Goal: Task Accomplishment & Management: Manage account settings

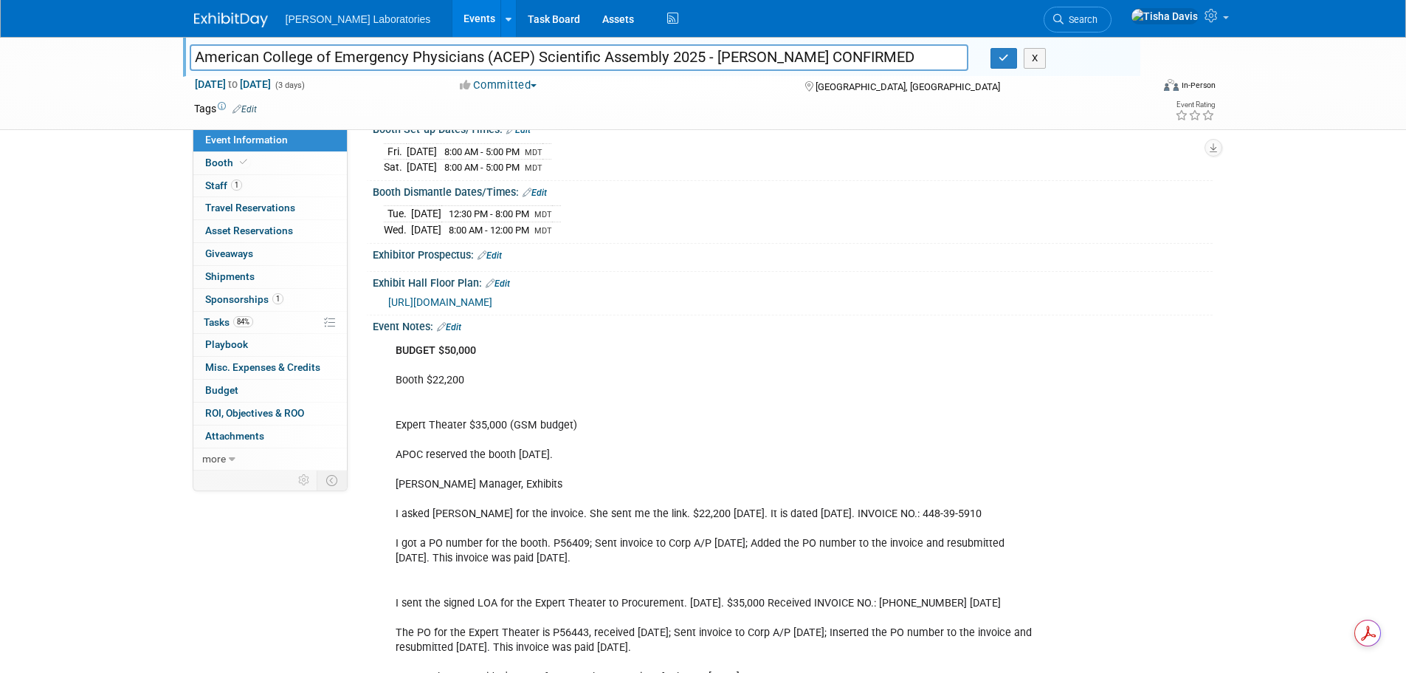
click at [673, 169] on div "[DATE] 8:00 AM - 5:00 PM MDT [DATE] 8:00 AM - 5:00 PM MDT" at bounding box center [793, 157] width 818 height 35
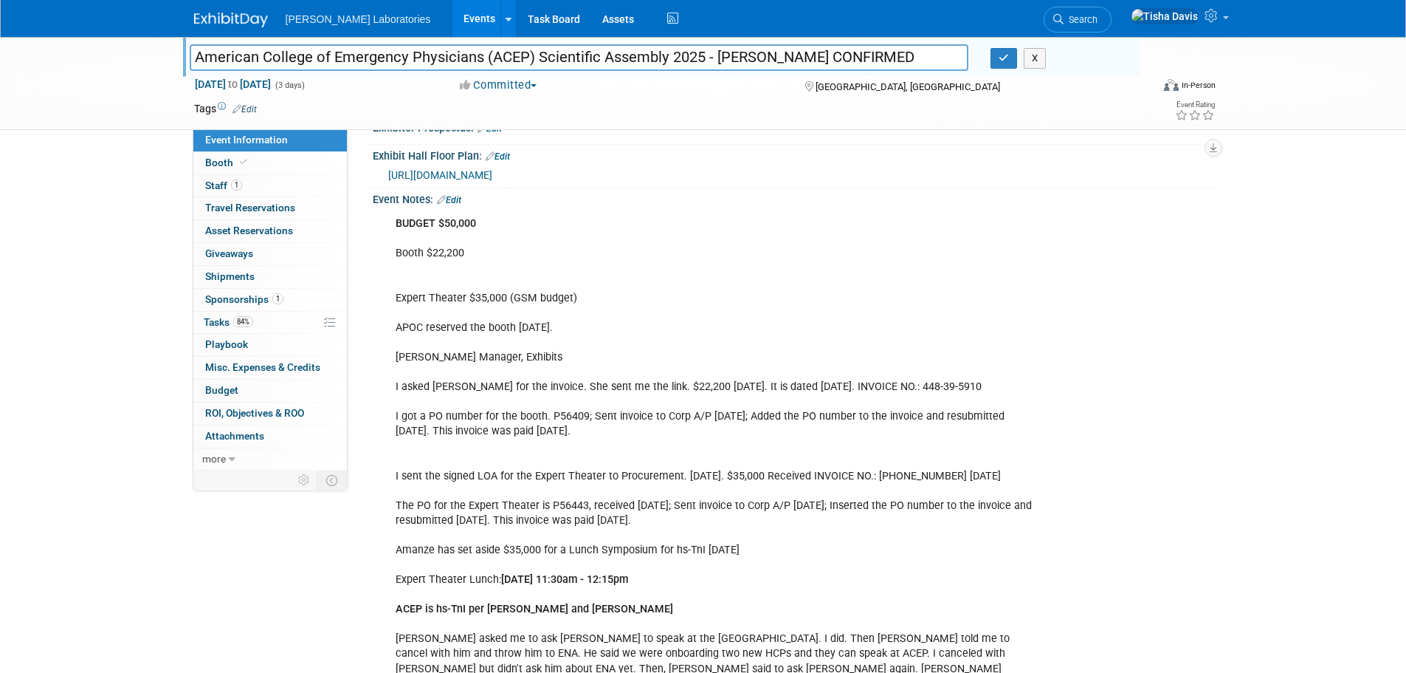
scroll to position [433, 0]
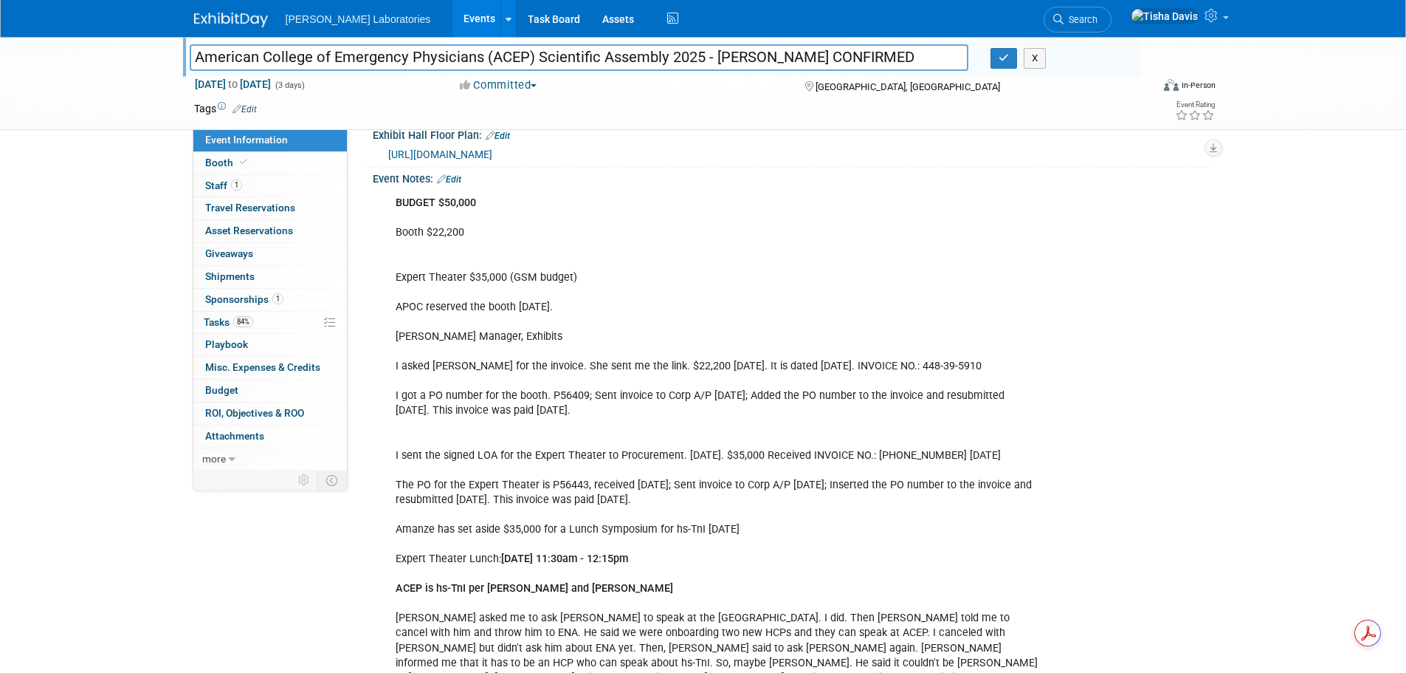
drag, startPoint x: 396, startPoint y: 553, endPoint x: 710, endPoint y: 560, distance: 314.6
copy div "Expert Theater Lunch: [DATE] 11:30am - 12:15pm"
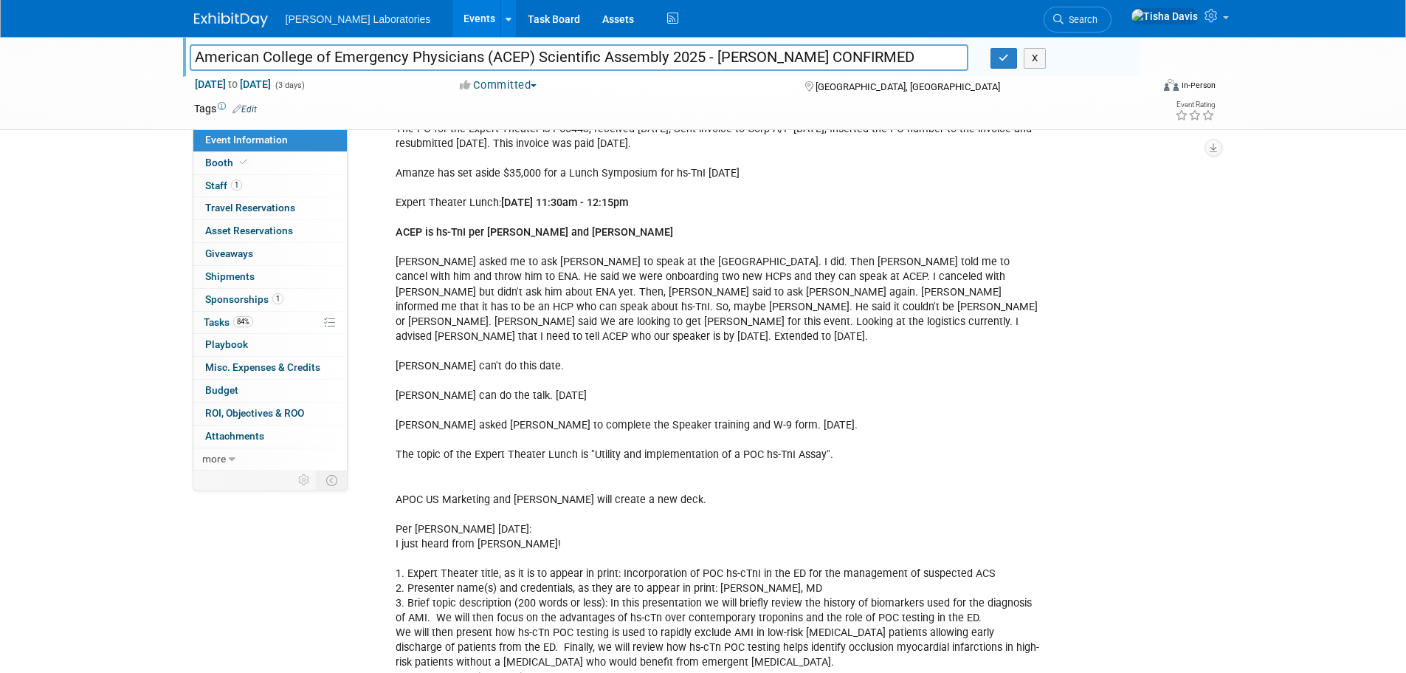
scroll to position [802, 0]
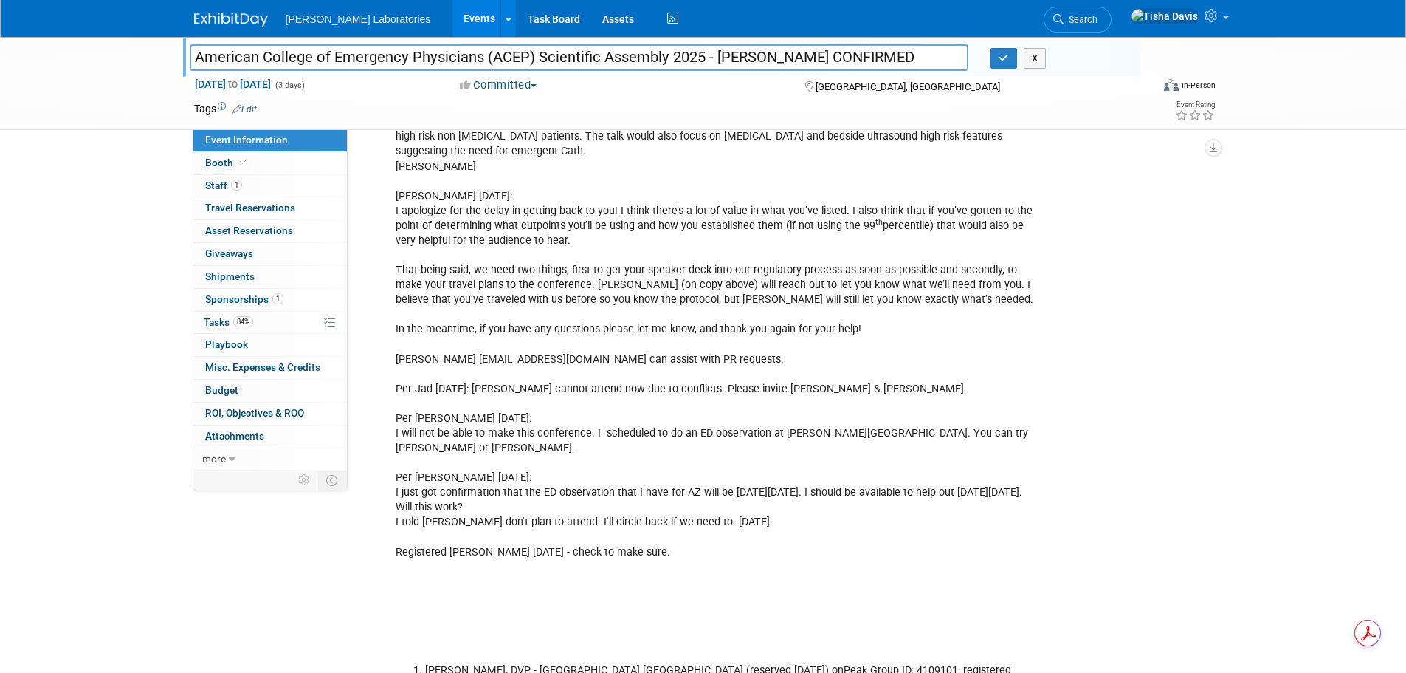
scroll to position [2057, 0]
click at [230, 296] on span "Sponsorships 1" at bounding box center [244, 299] width 78 height 12
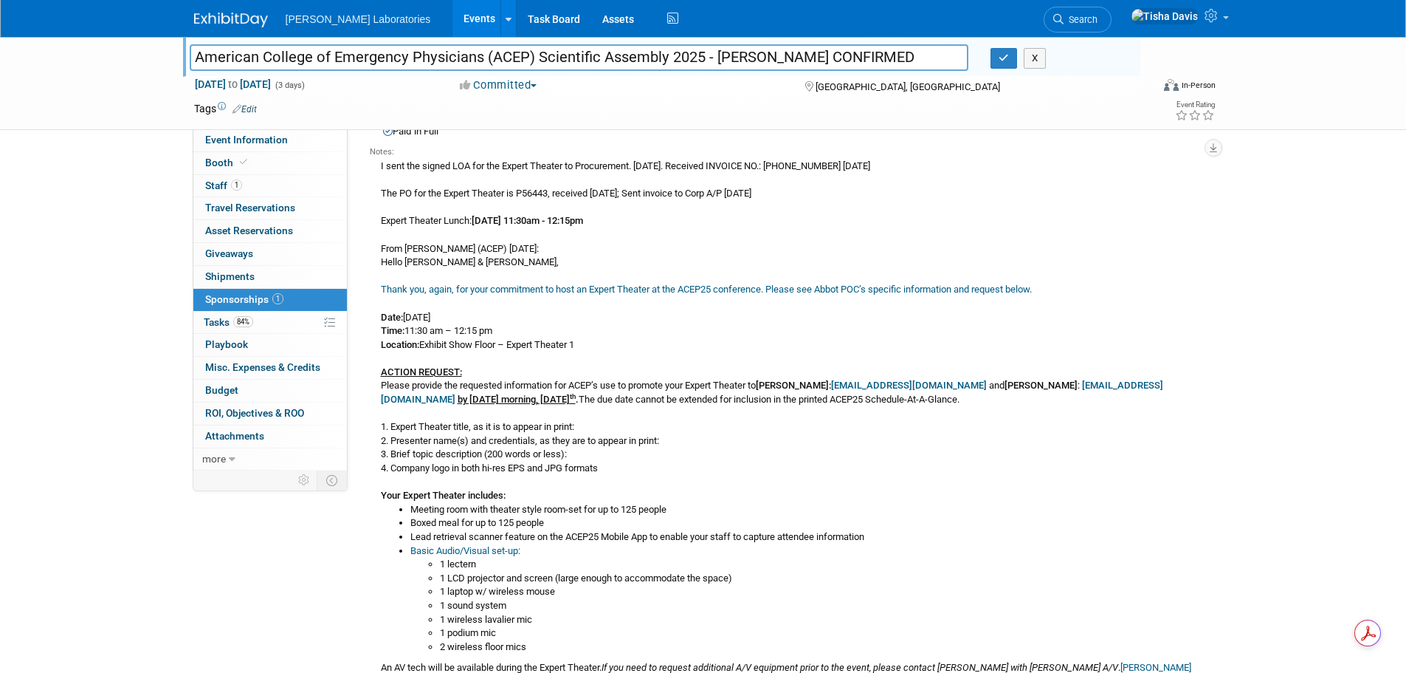
scroll to position [148, 0]
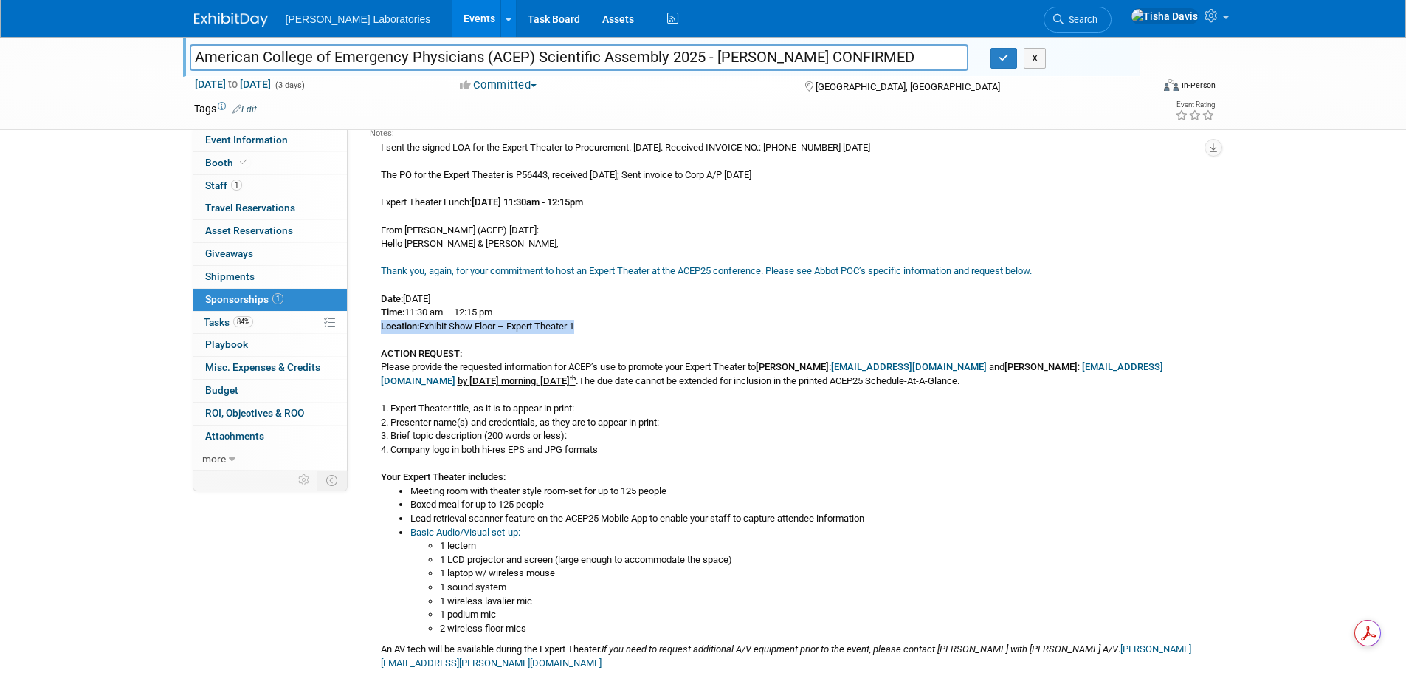
drag, startPoint x: 382, startPoint y: 327, endPoint x: 592, endPoint y: 329, distance: 209.7
click at [592, 329] on div "I sent the signed LOA for the Expert Theater to Procurement. [DATE]. Received I…" at bounding box center [786, 573] width 832 height 867
copy div "Location: Exhibit Show Floor – Expert Theater 1"
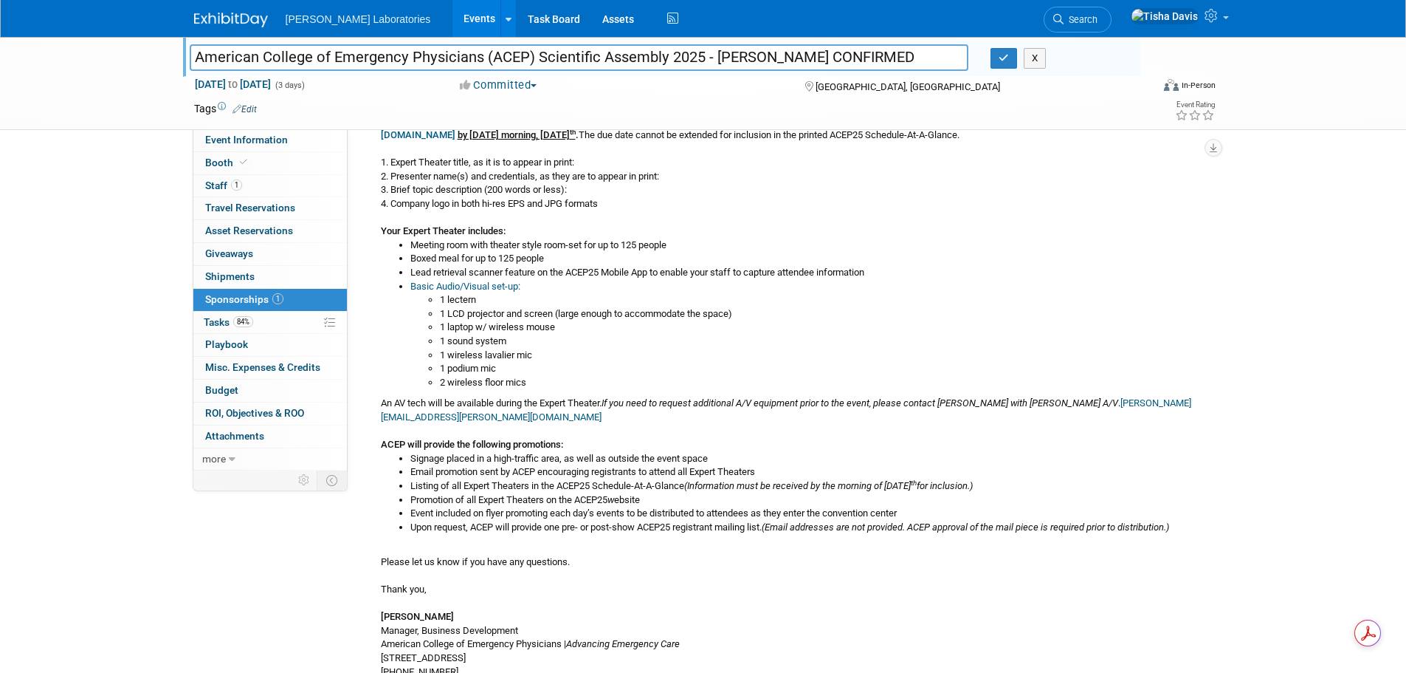
scroll to position [369, 0]
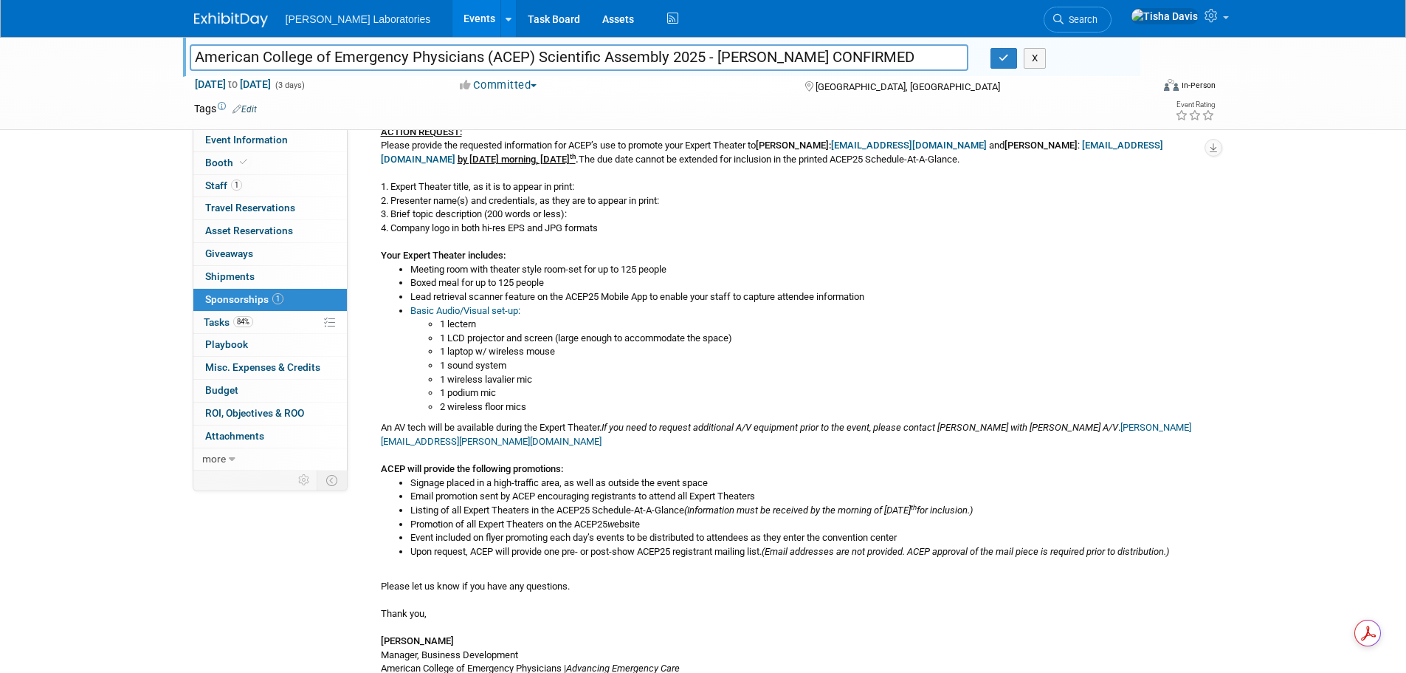
click at [642, 306] on li "Basic Audio/Visual set-up:" at bounding box center [805, 311] width 791 height 14
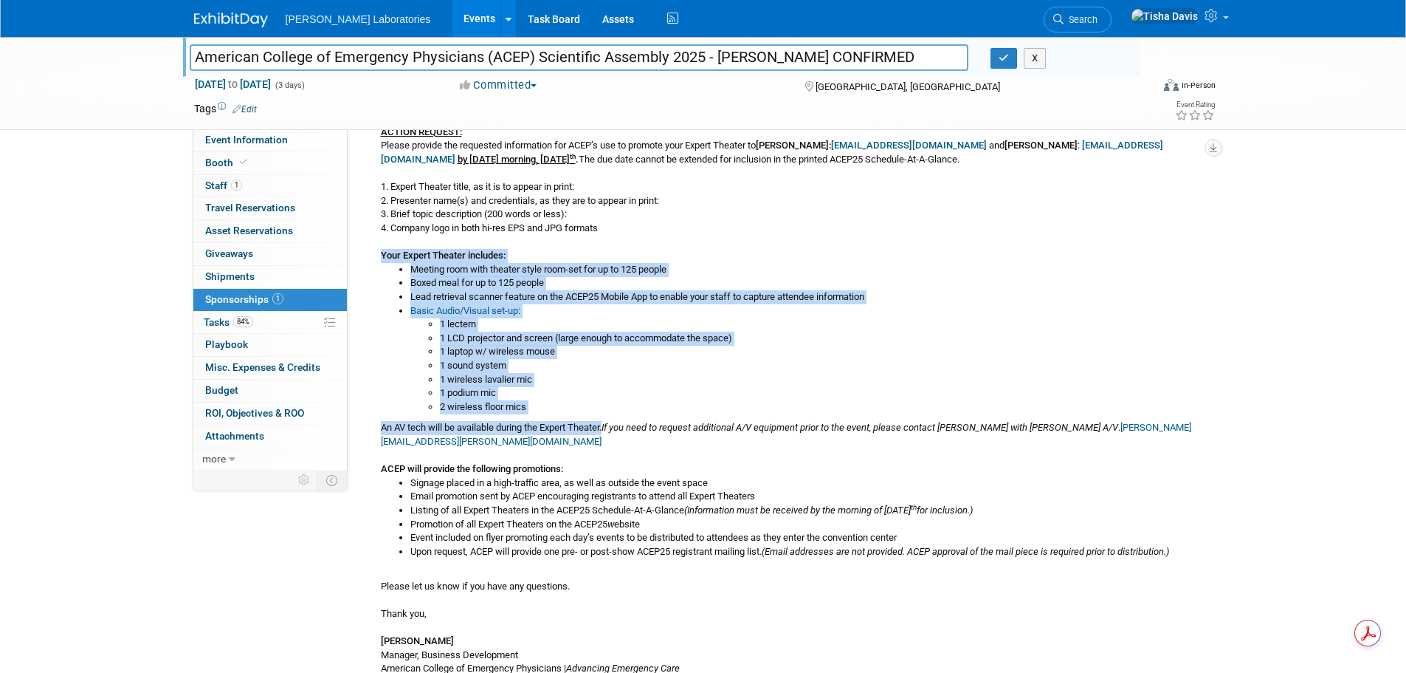
drag, startPoint x: 382, startPoint y: 252, endPoint x: 610, endPoint y: 425, distance: 286.2
click at [610, 425] on div "I sent the signed LOA for the Expert Theater to Procurement. [DATE]. Received I…" at bounding box center [786, 351] width 832 height 867
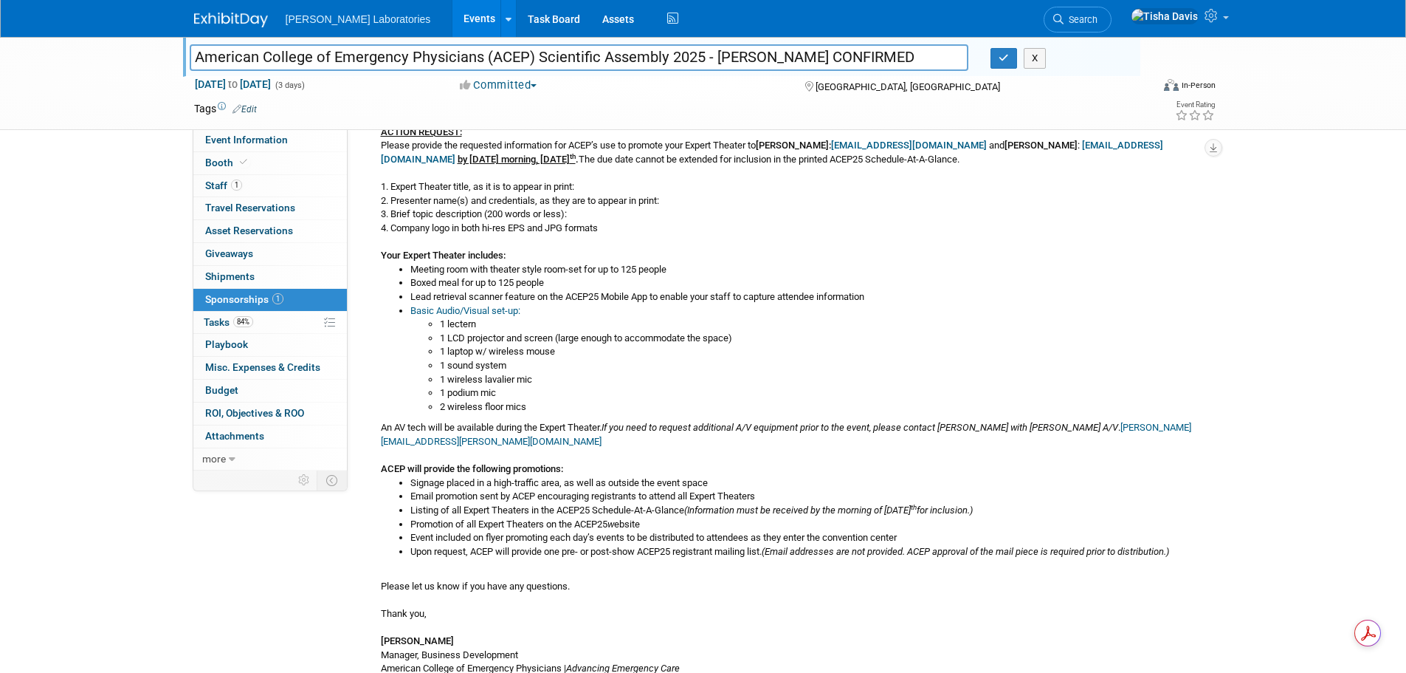
click at [865, 486] on li "Signage placed in a high-traffic area, as well as outside the event space" at bounding box center [805, 483] width 791 height 14
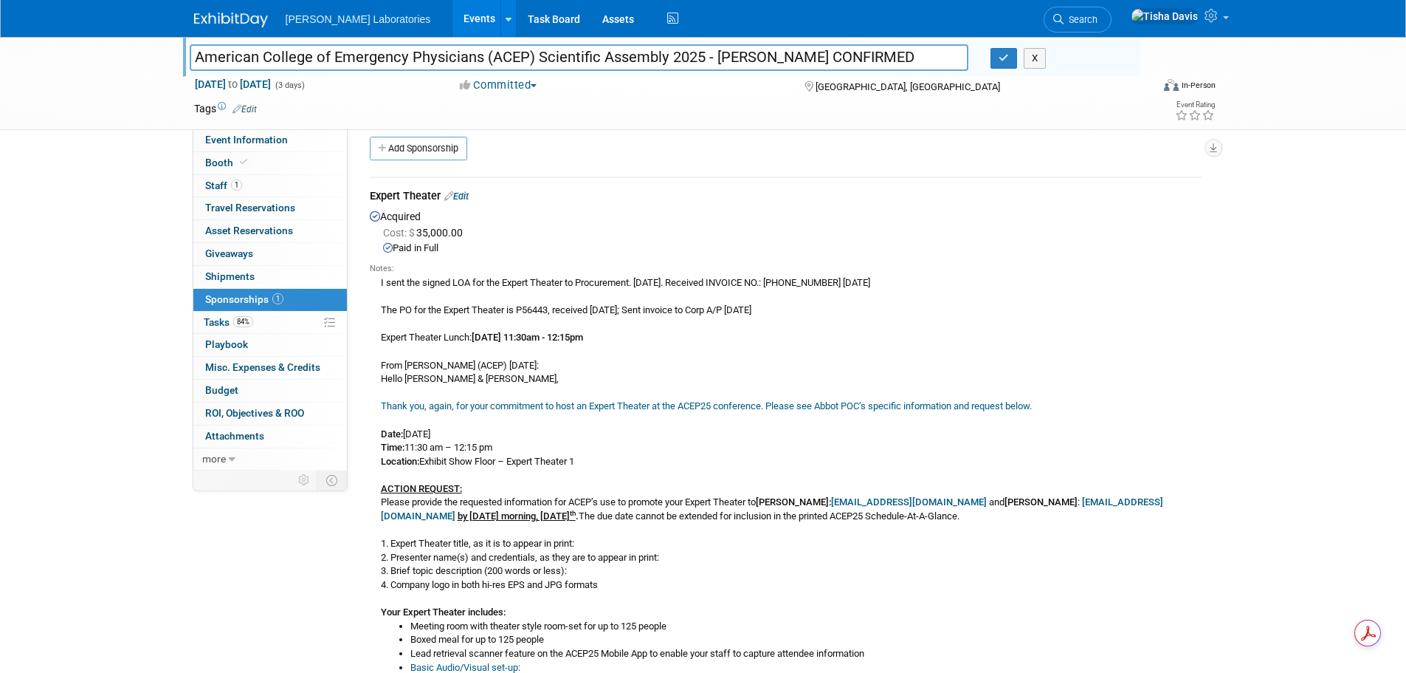
scroll to position [0, 0]
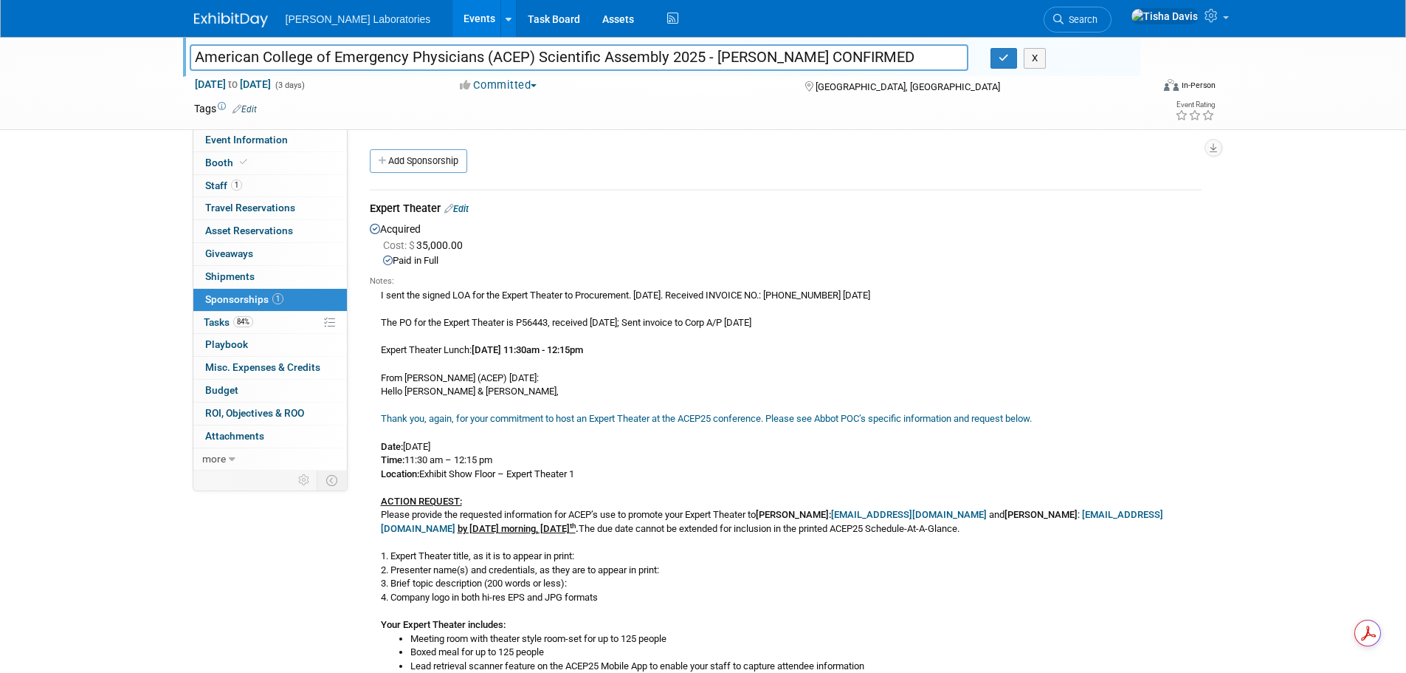
click at [467, 209] on link "Edit" at bounding box center [456, 208] width 24 height 11
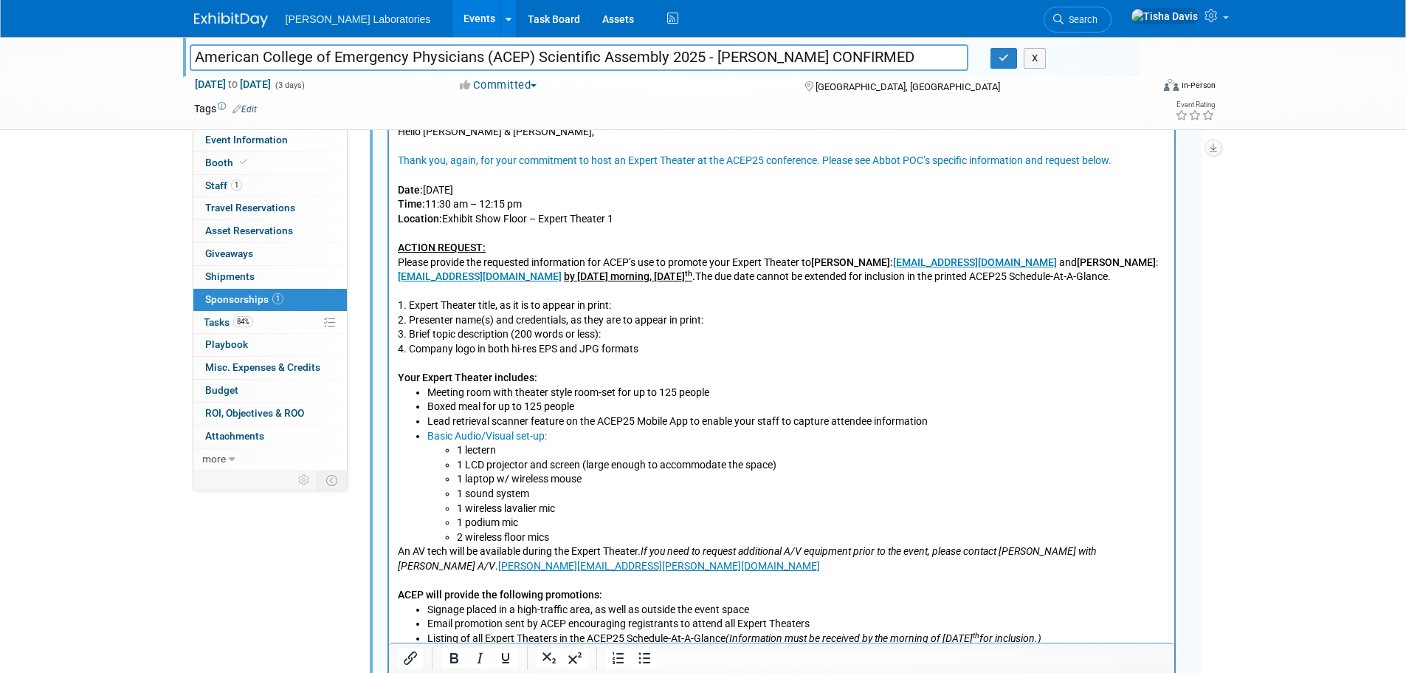
scroll to position [539, 0]
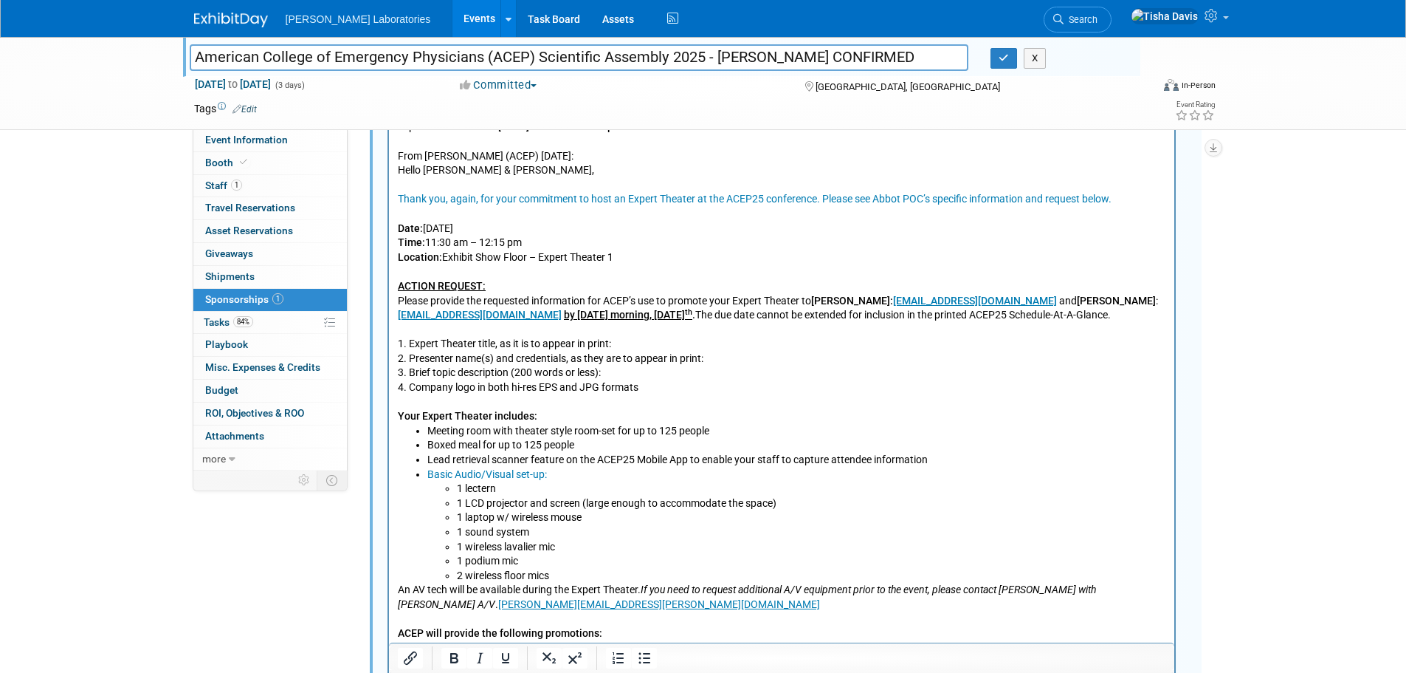
click at [667, 383] on p "I sent the signed LOA for the Expert Theater to Procurement. [DATE]. Received I…" at bounding box center [781, 242] width 769 height 362
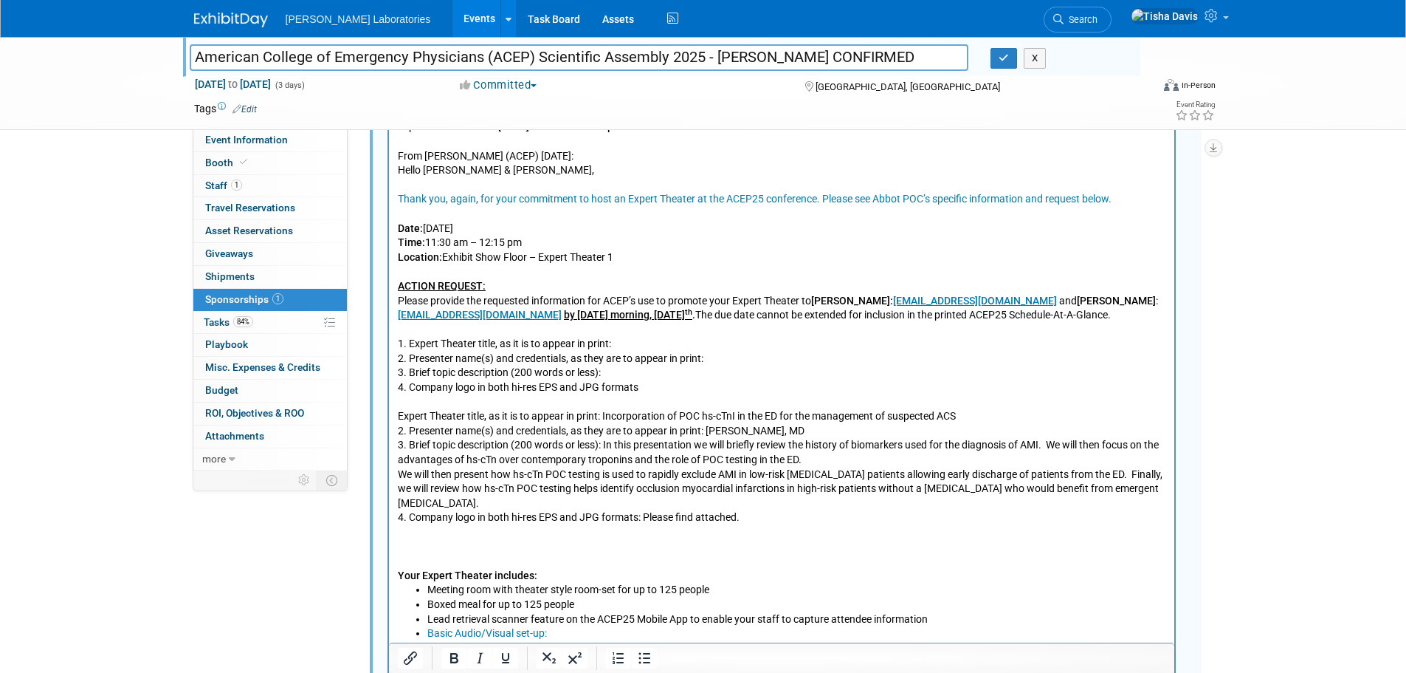
click at [399, 413] on p "Expert Theater title, as it is to appear in print: Incorporation of POC hs-cTnI…" at bounding box center [781, 415] width 769 height 15
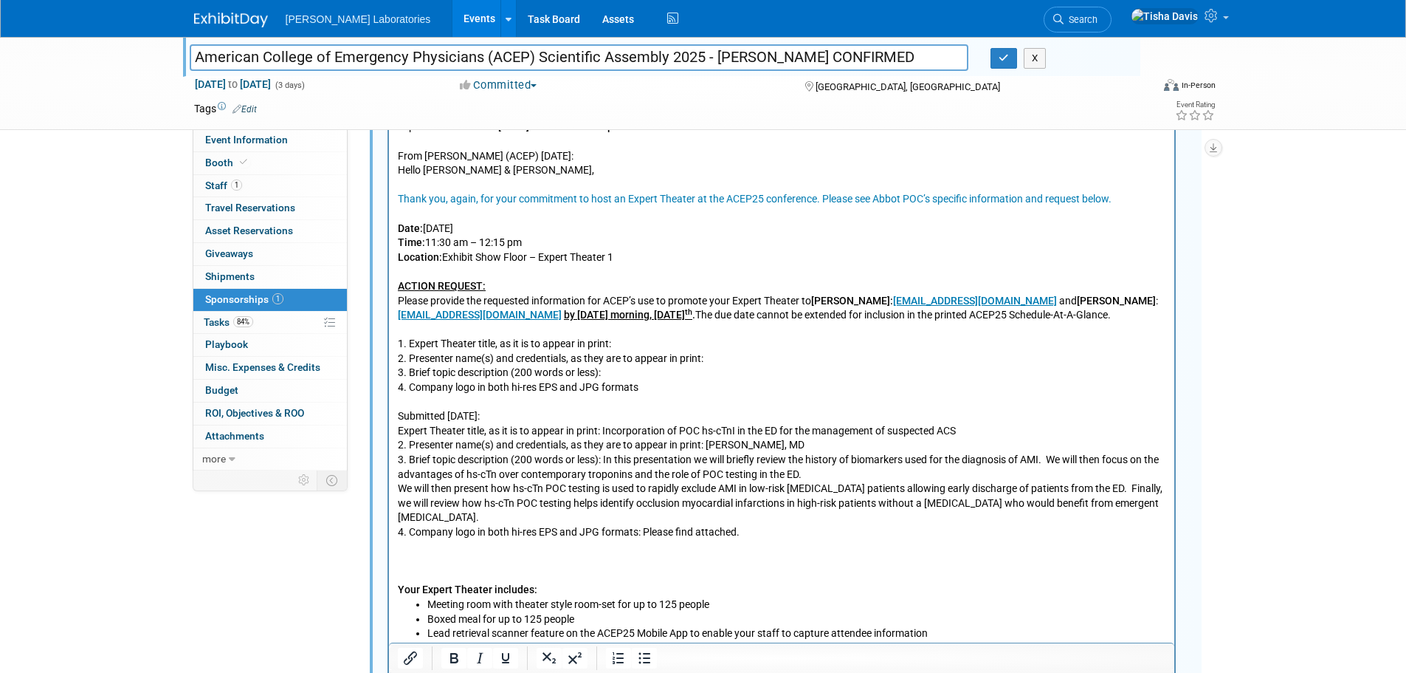
click at [626, 557] on p "Your Expert Theater includes:" at bounding box center [781, 575] width 769 height 44
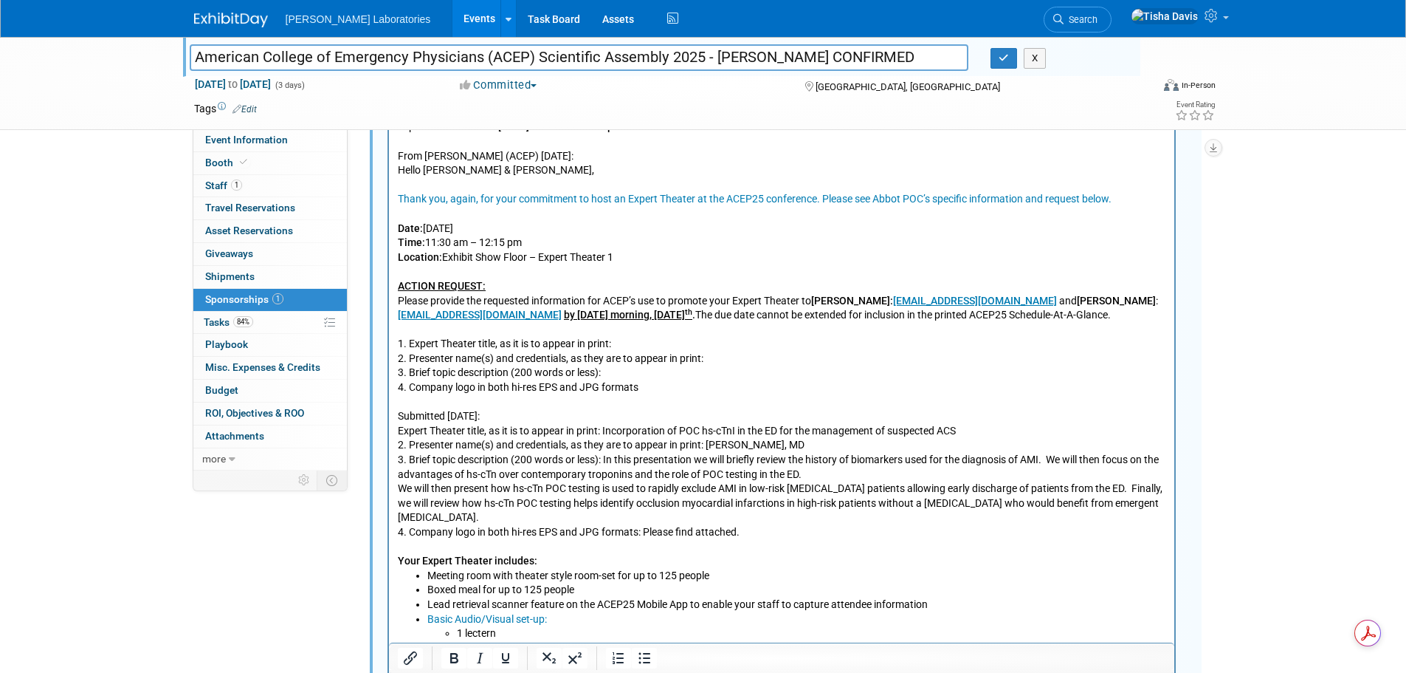
click at [399, 431] on p "Expert Theater title, as it is to appear in print: Incorporation of POC hs-cTnI…" at bounding box center [781, 430] width 769 height 15
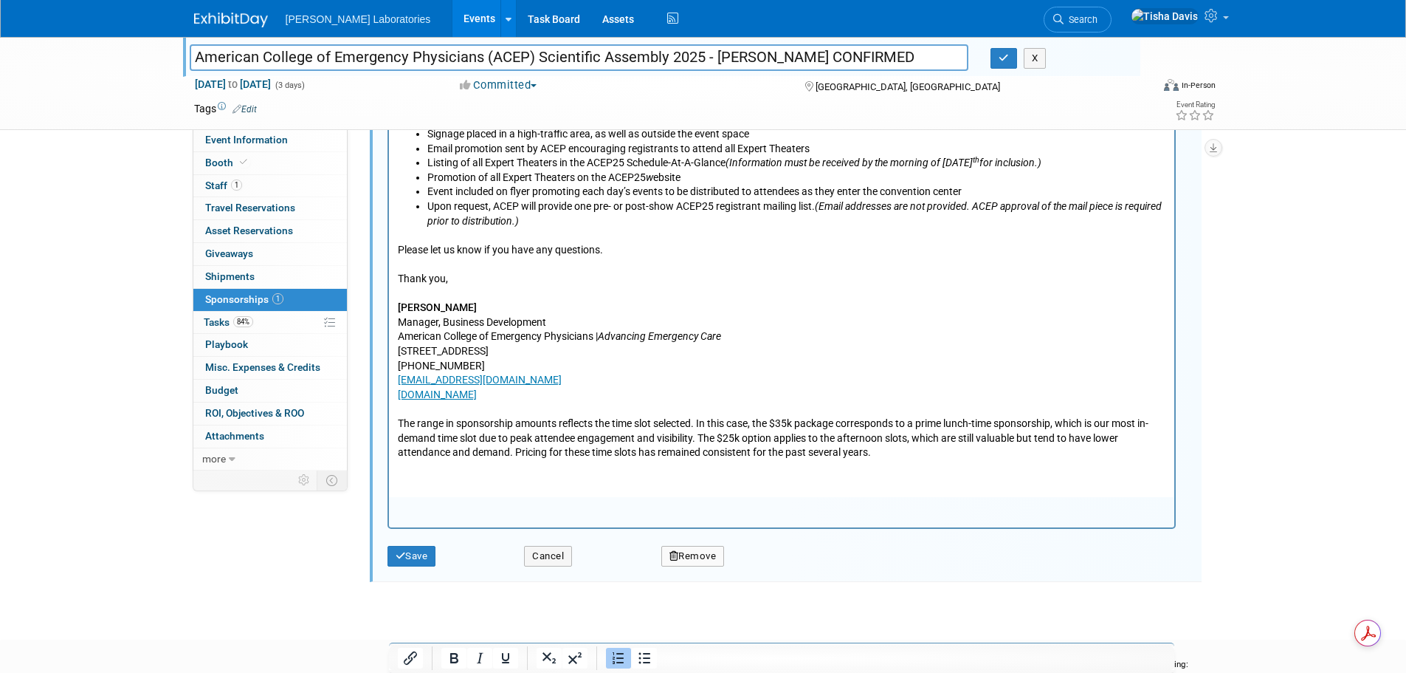
scroll to position [1254, 0]
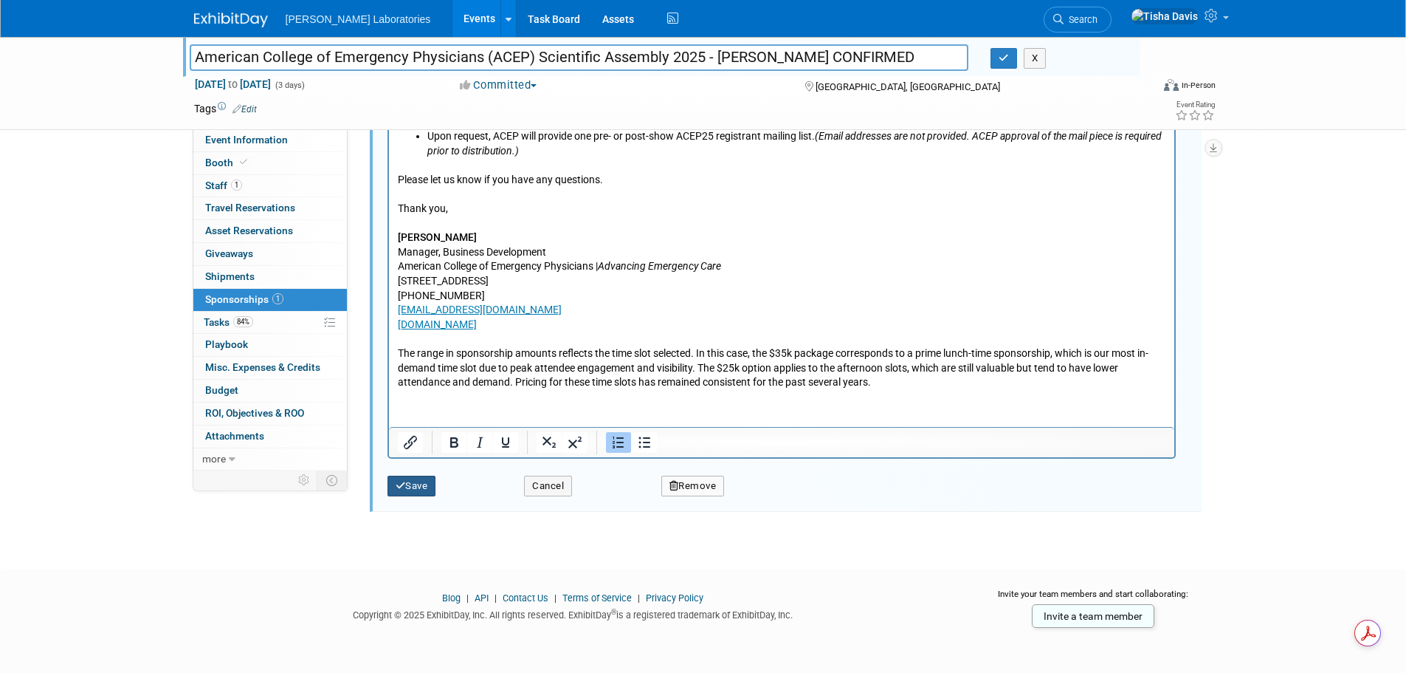
click at [403, 485] on icon "submit" at bounding box center [401, 486] width 10 height 10
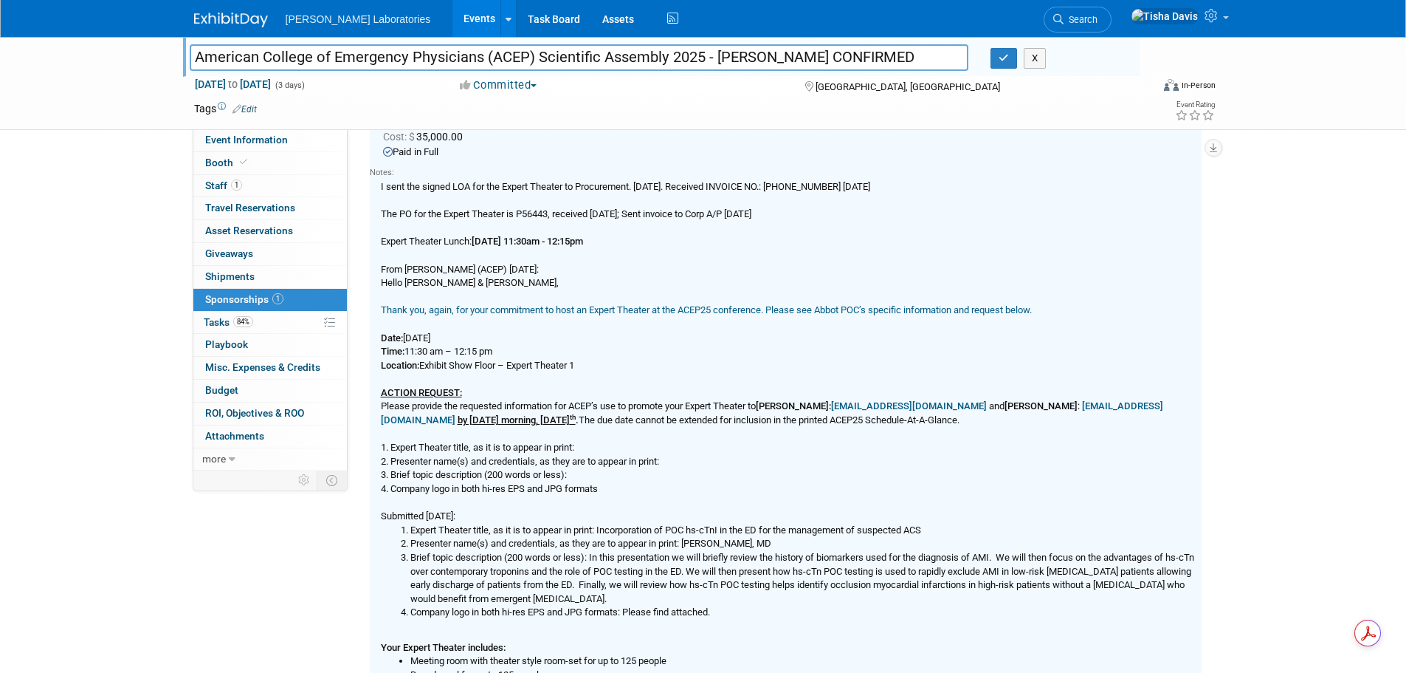
scroll to position [244, 0]
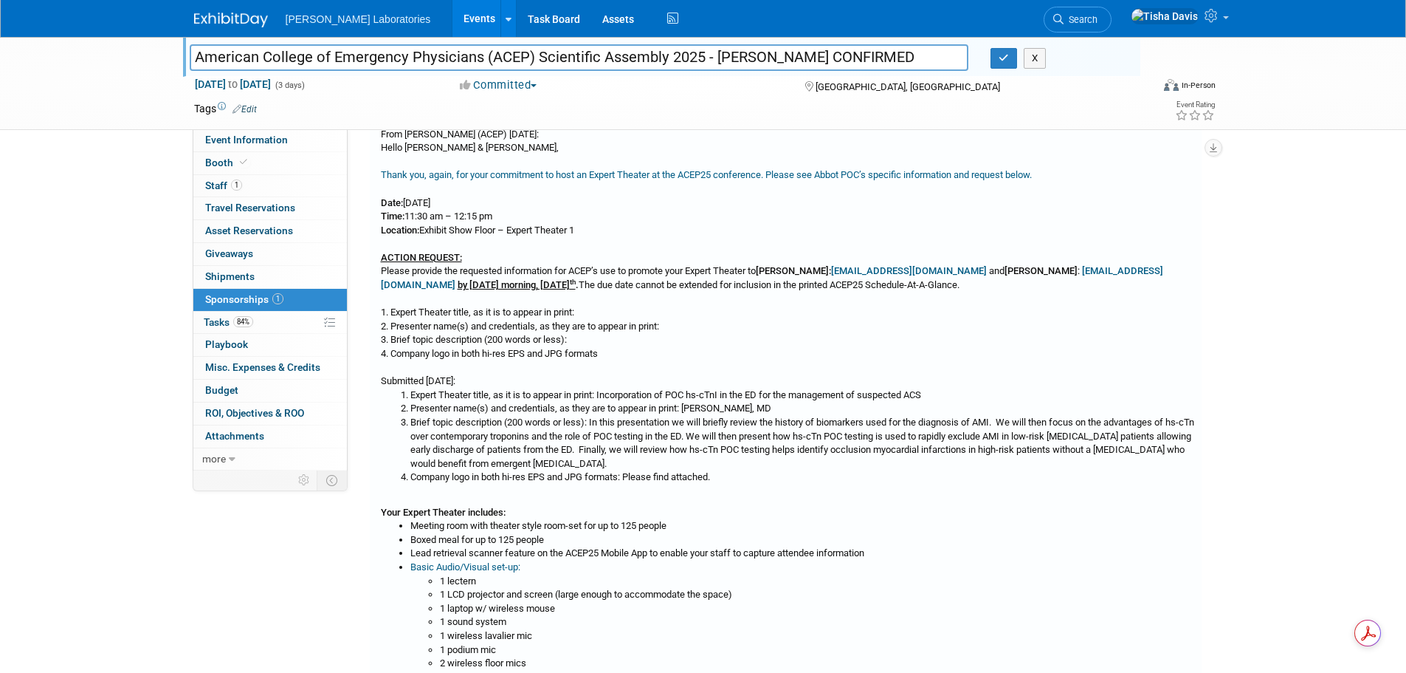
click at [455, 441] on li "Brief topic description (200 words or less): In this presentation we will brief…" at bounding box center [805, 443] width 791 height 55
